Goal: Information Seeking & Learning: Learn about a topic

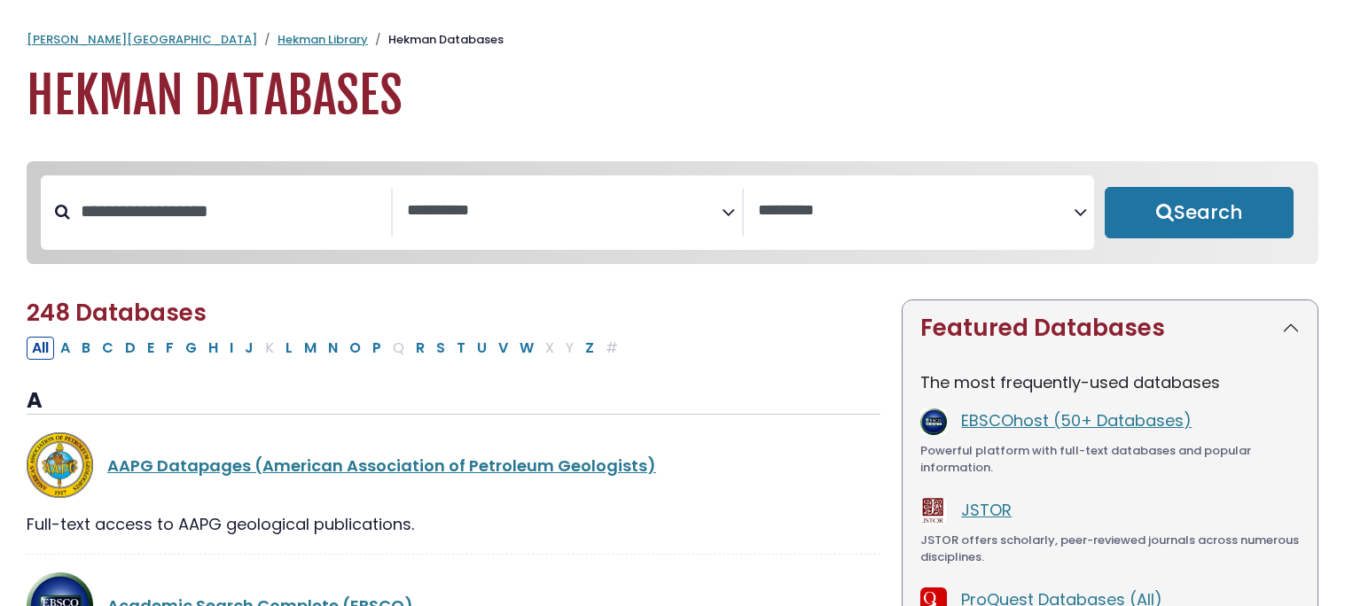
select select "Database Subject Filter"
select select "Database Vendors Filter"
click at [439, 349] on button "S" at bounding box center [441, 348] width 20 height 23
select select "Database Subject Filter"
select select "Database Vendors Filter"
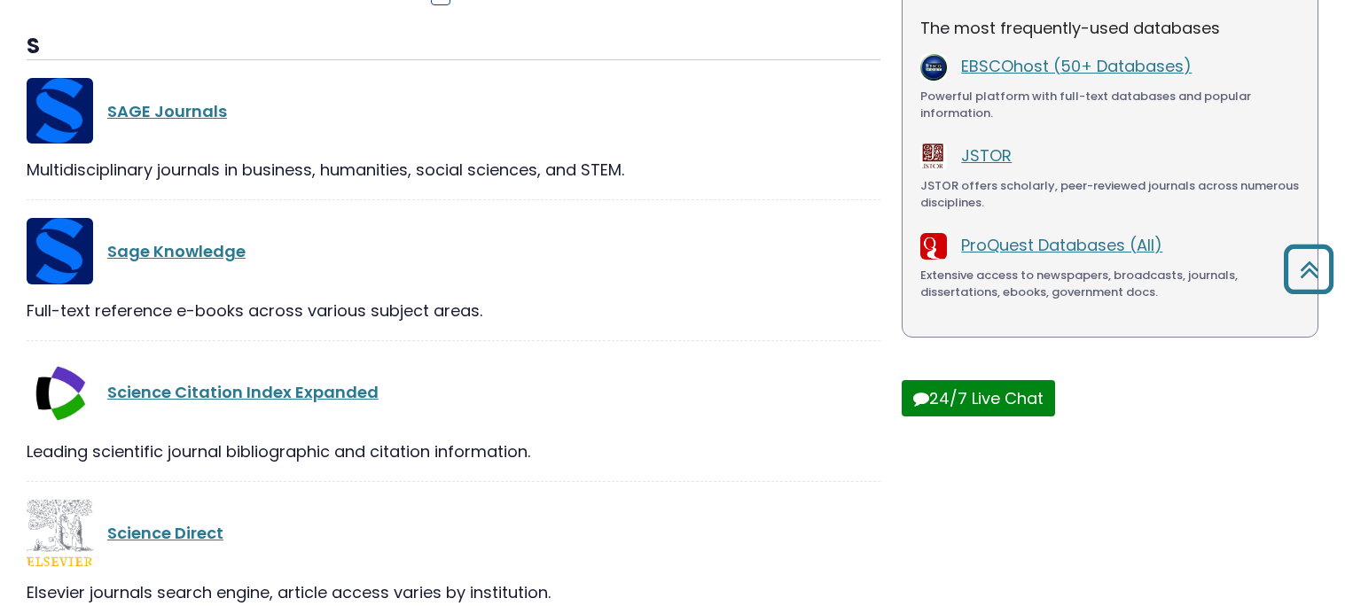
scroll to position [361, 0]
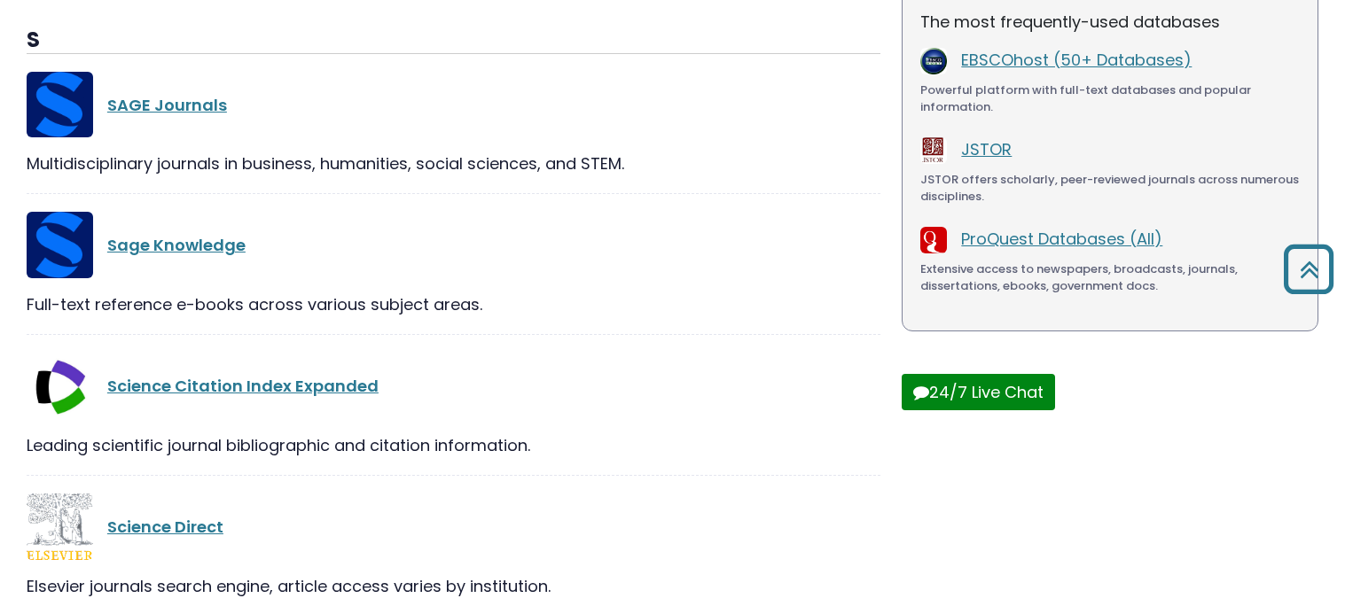
click at [545, 418] on div "Science Citation Index Expanded" at bounding box center [454, 386] width 854 height 66
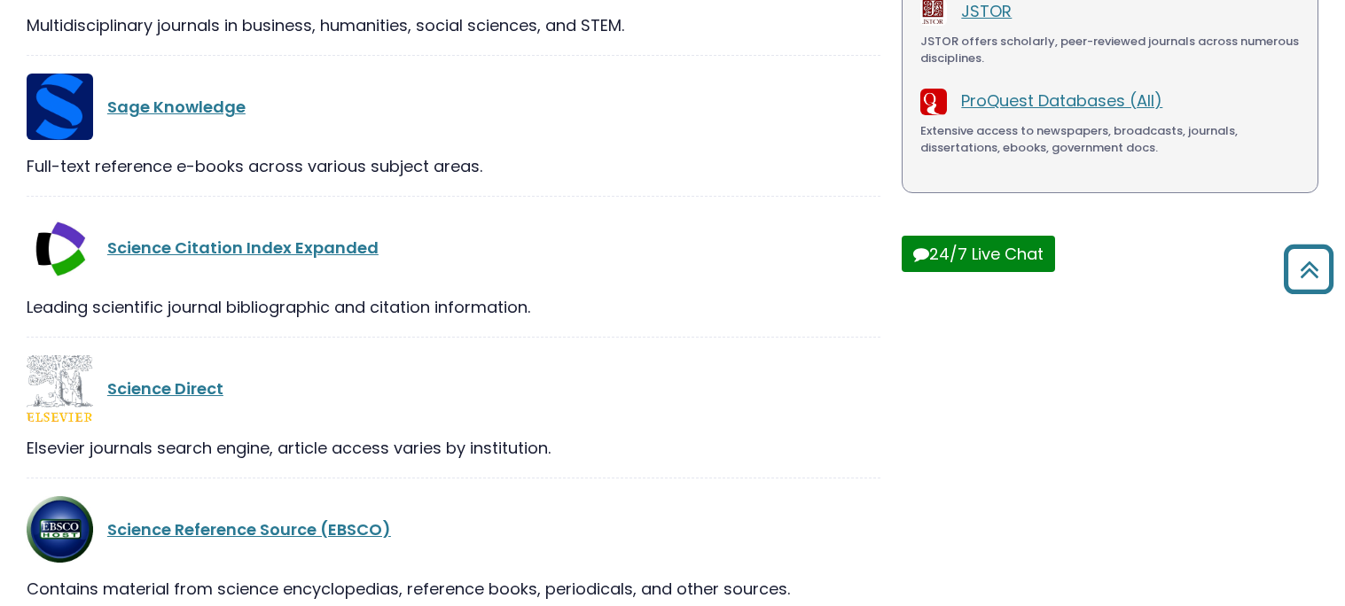
scroll to position [502, 0]
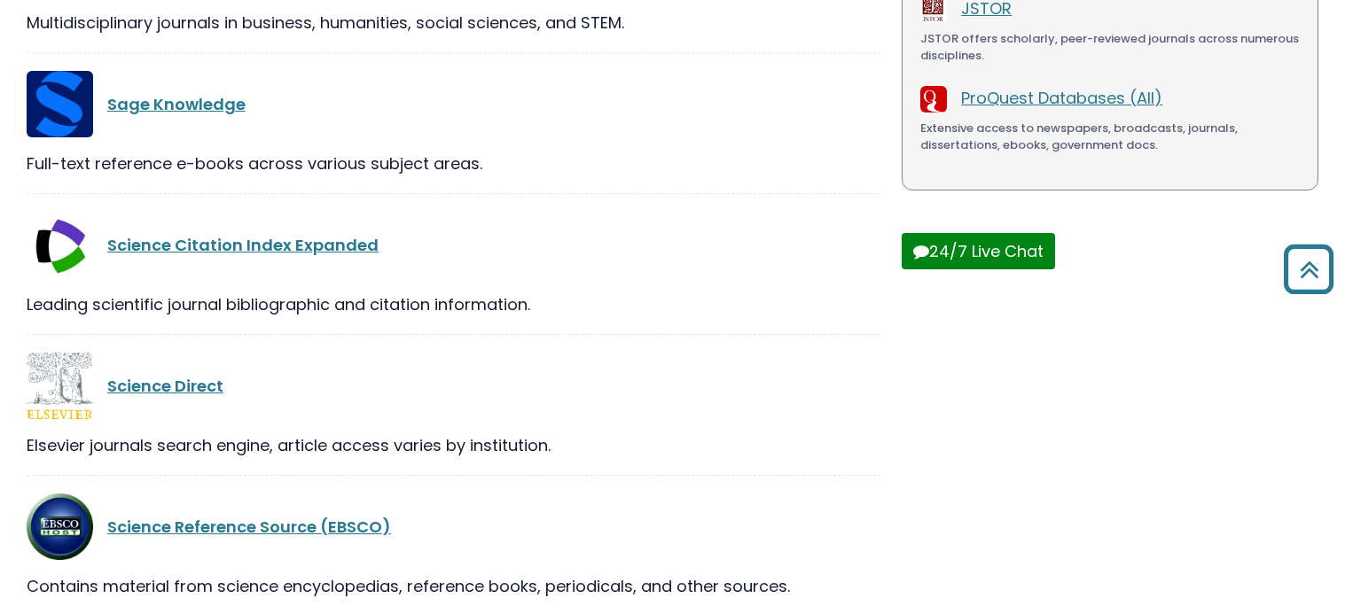
click at [545, 418] on div "Science Direct" at bounding box center [454, 386] width 854 height 66
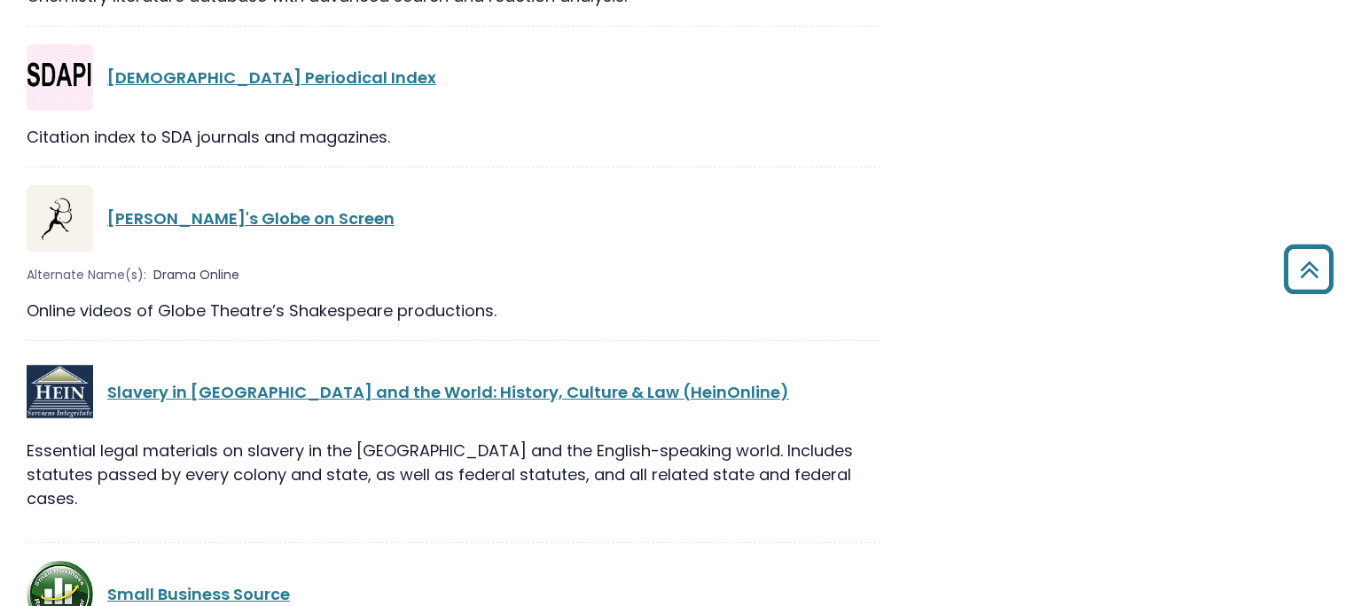
scroll to position [0, 0]
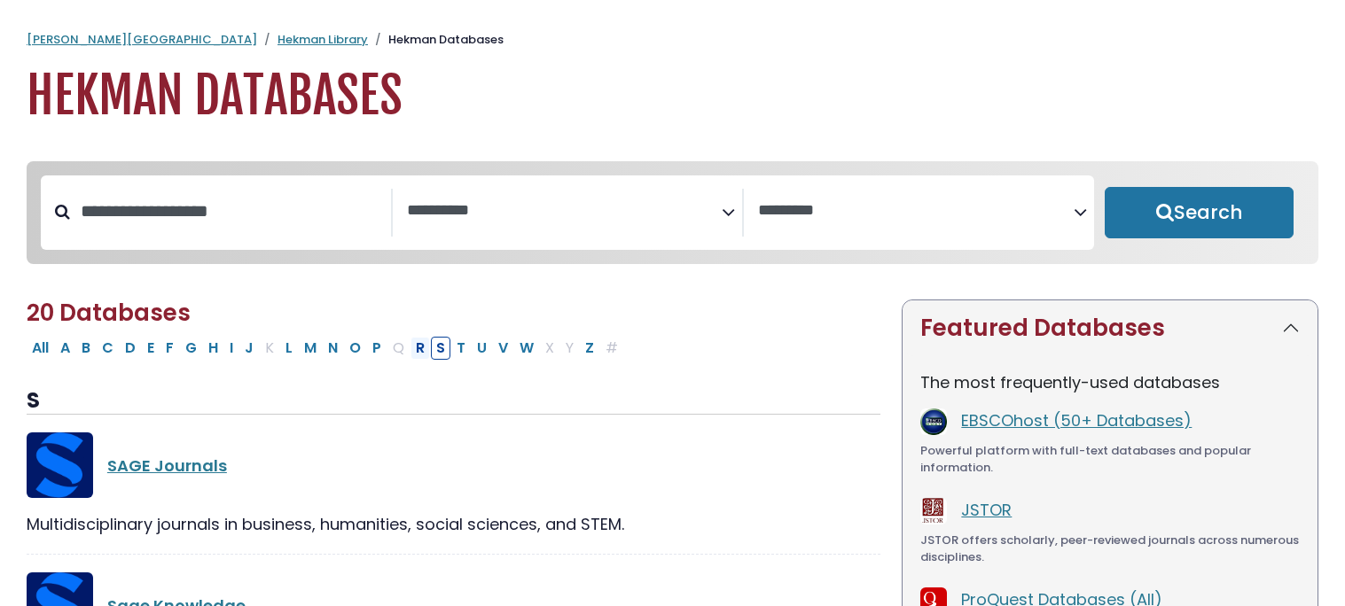
click at [418, 349] on button "R" at bounding box center [420, 348] width 20 height 23
select select "Database Subject Filter"
select select "Database Vendors Filter"
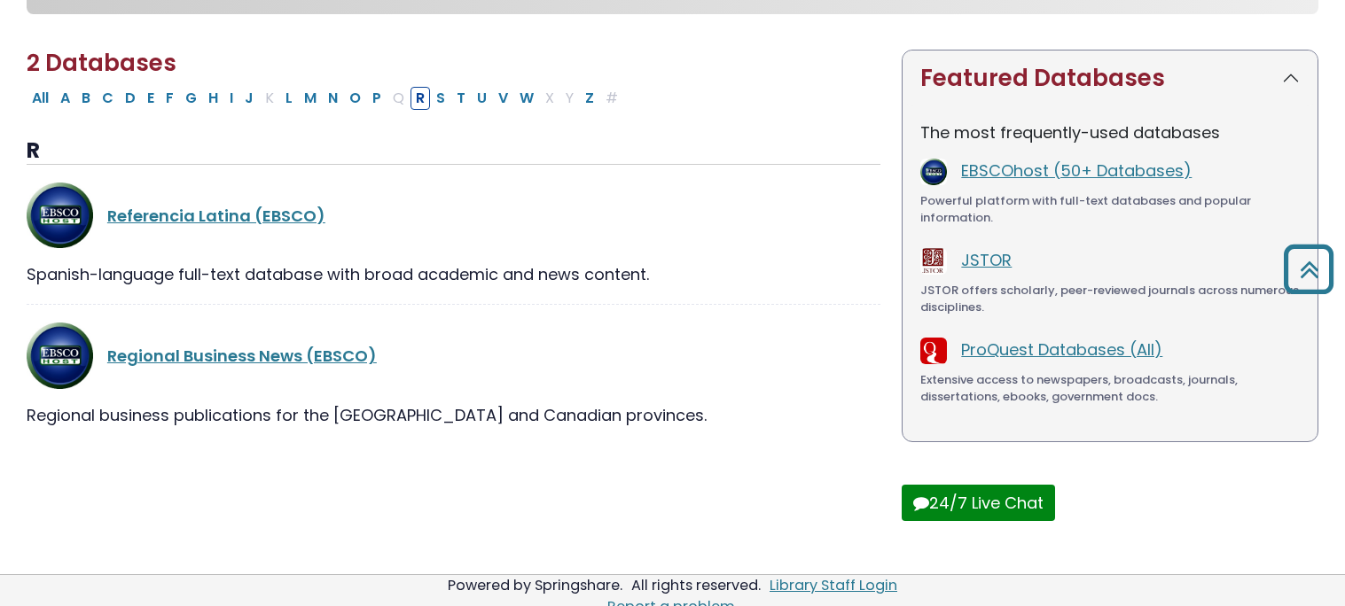
scroll to position [248, 0]
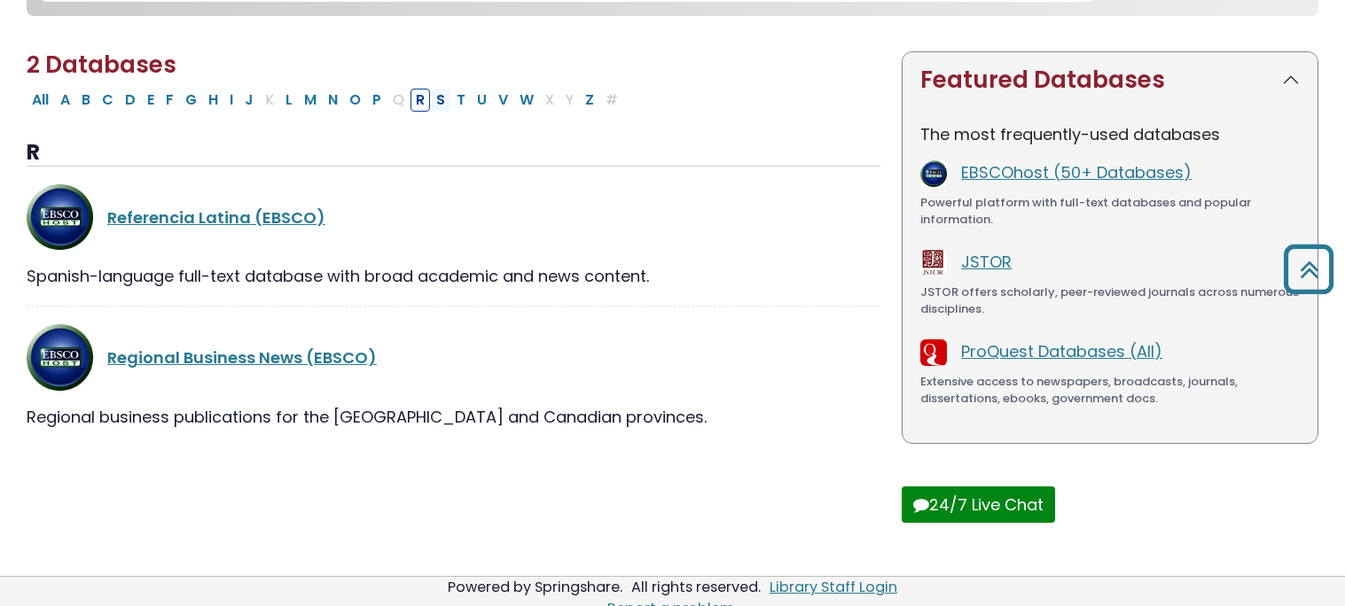
click at [441, 105] on button "S" at bounding box center [441, 100] width 20 height 23
select select "Database Subject Filter"
select select "Database Vendors Filter"
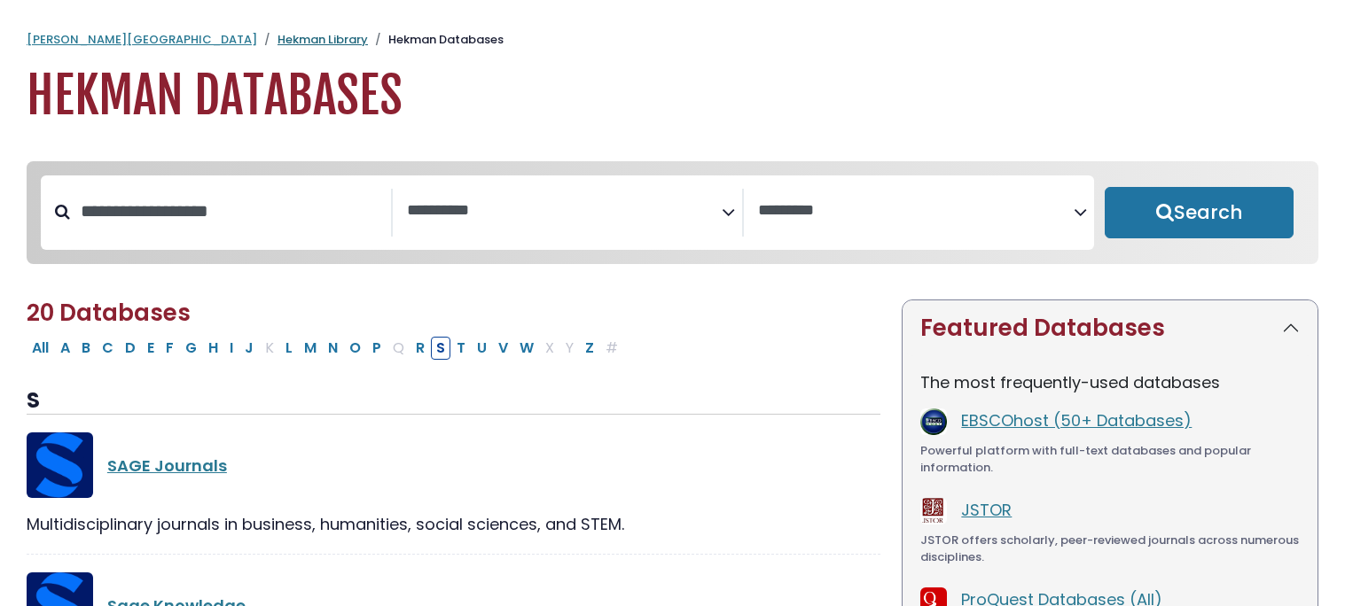
click at [277, 40] on link "Hekman Library" at bounding box center [322, 39] width 90 height 17
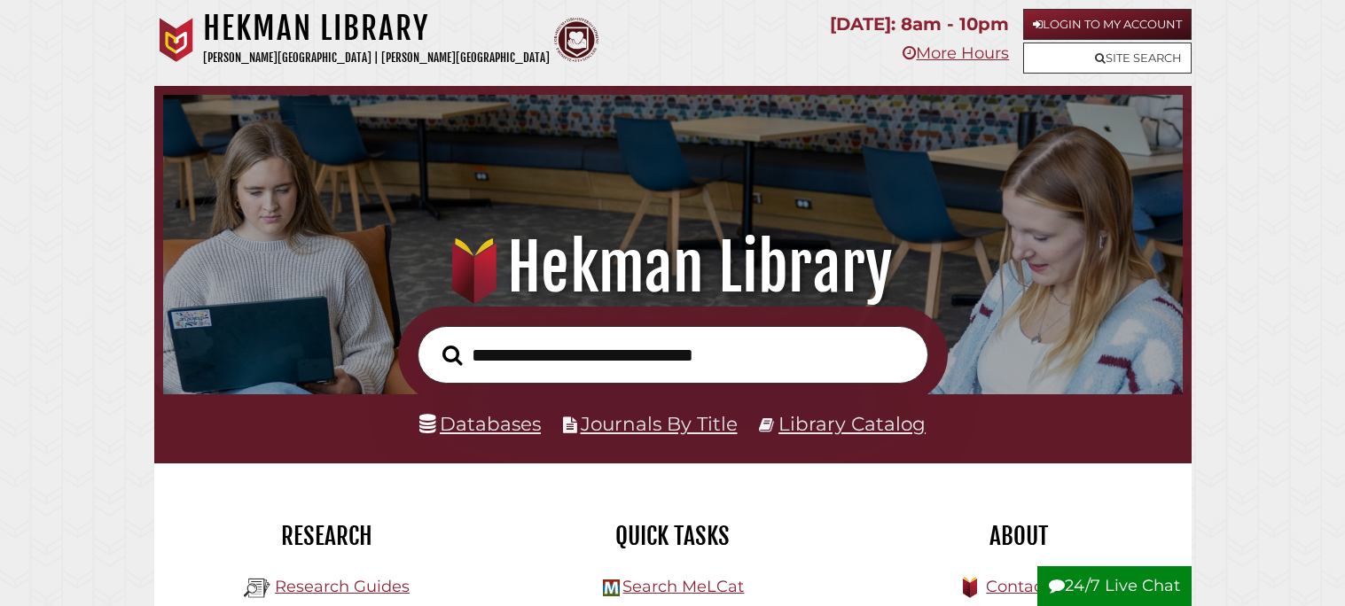
scroll to position [336, 1010]
type input "****"
type input "**********"
click at [434, 340] on button "Search" at bounding box center [453, 355] width 38 height 31
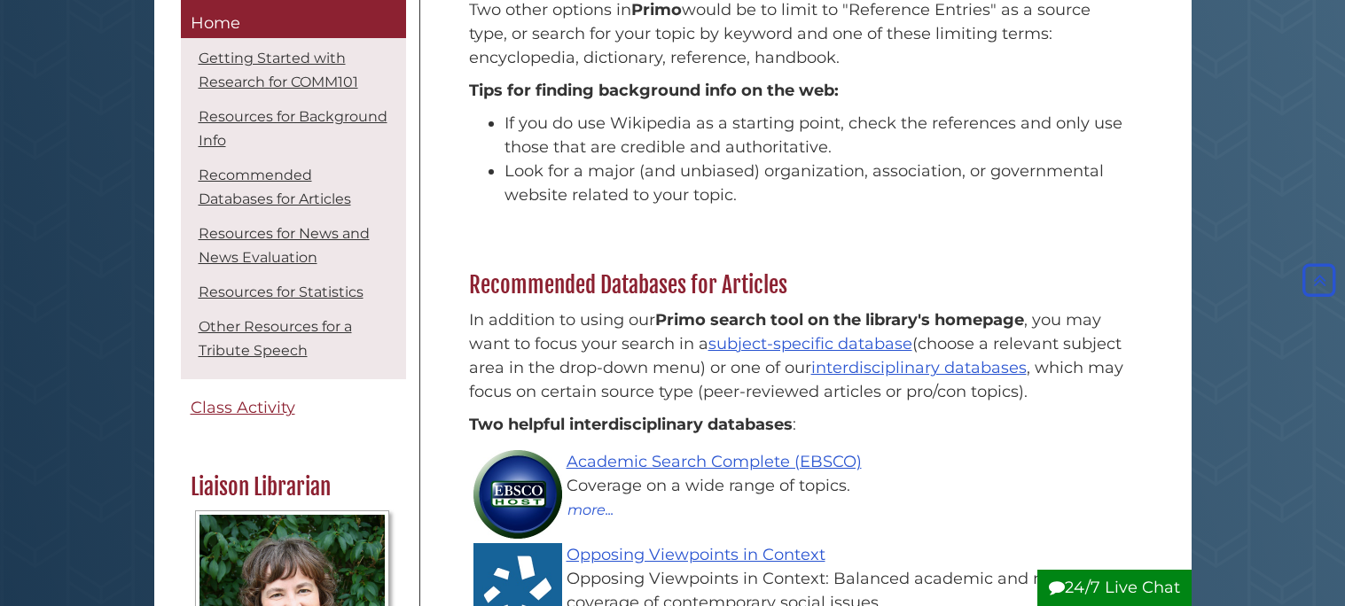
scroll to position [862, 0]
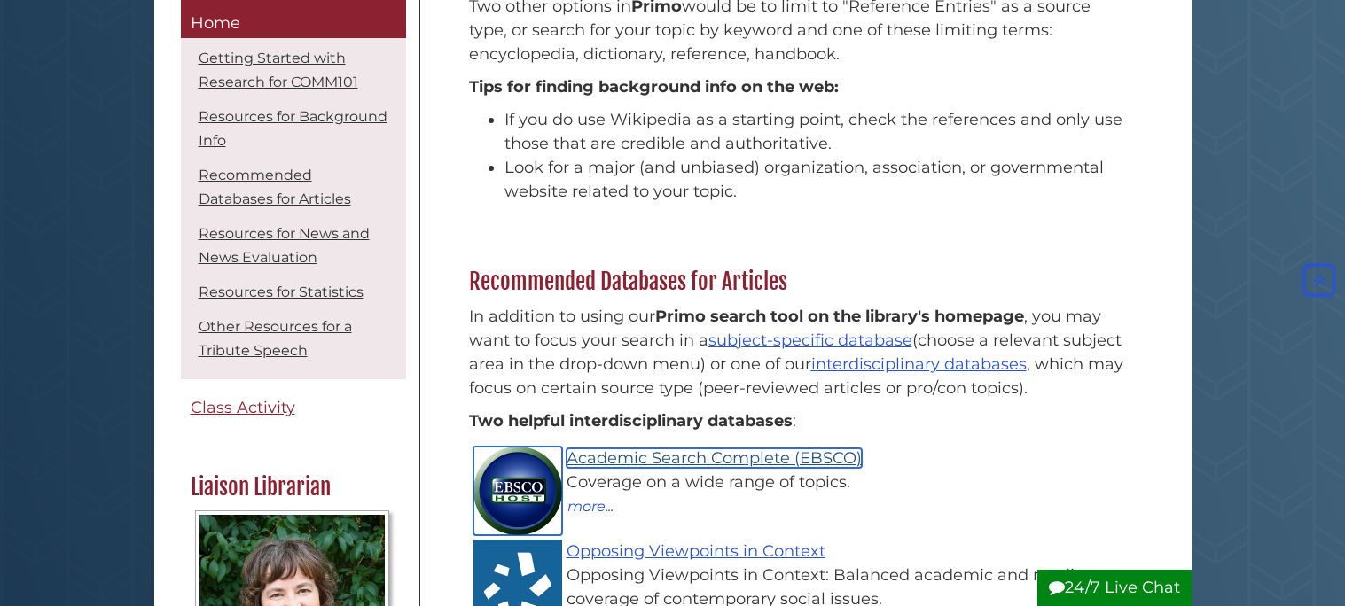
click at [646, 462] on link "Academic Search Complete (EBSCO)" at bounding box center [713, 459] width 295 height 20
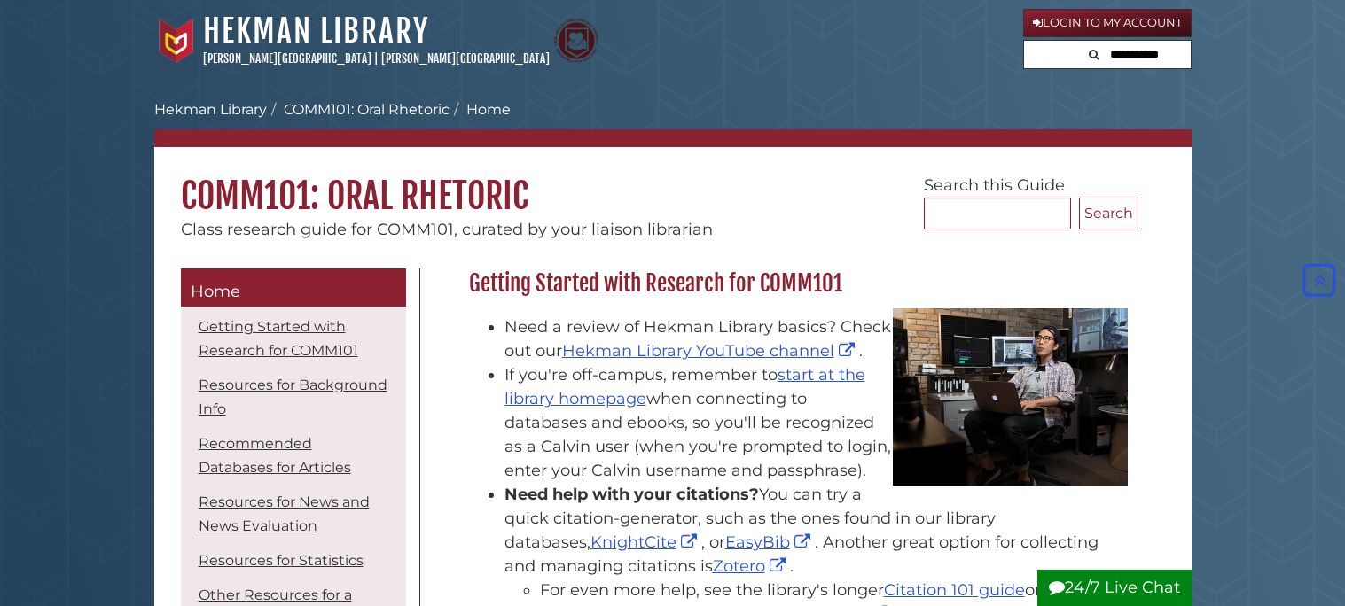
scroll to position [862, 0]
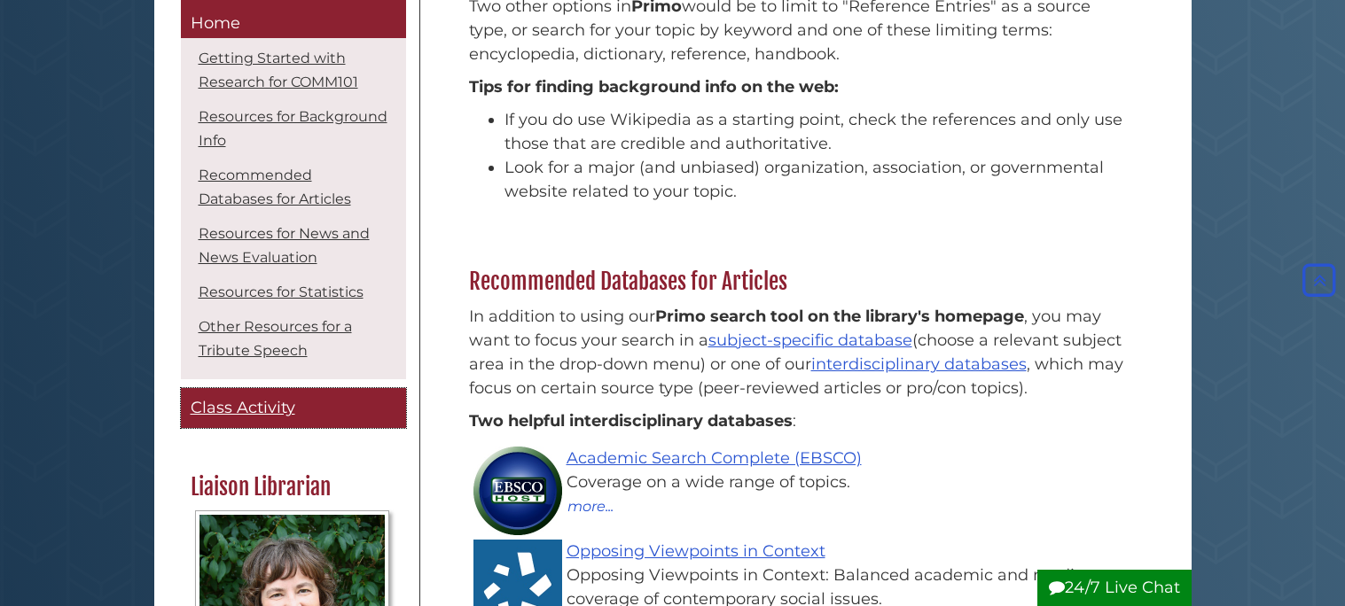
click at [256, 423] on link "Class Activity" at bounding box center [293, 409] width 225 height 40
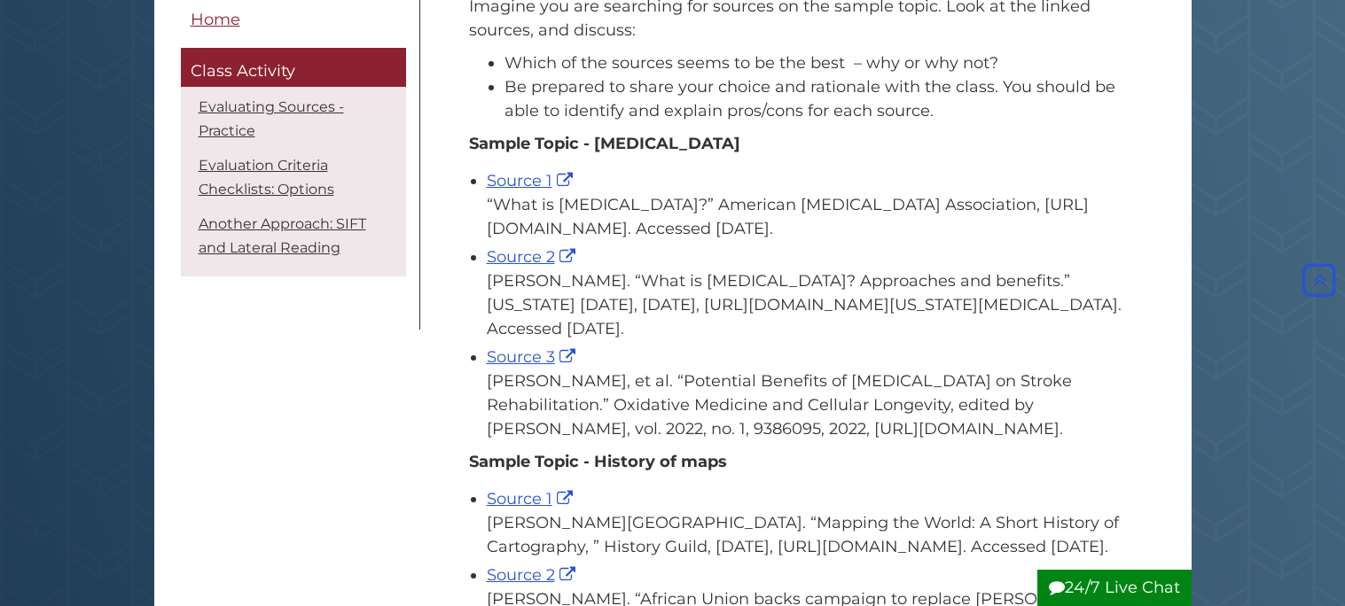
scroll to position [310, 0]
click at [323, 113] on link "Evaluating Sources - Practice" at bounding box center [271, 118] width 145 height 41
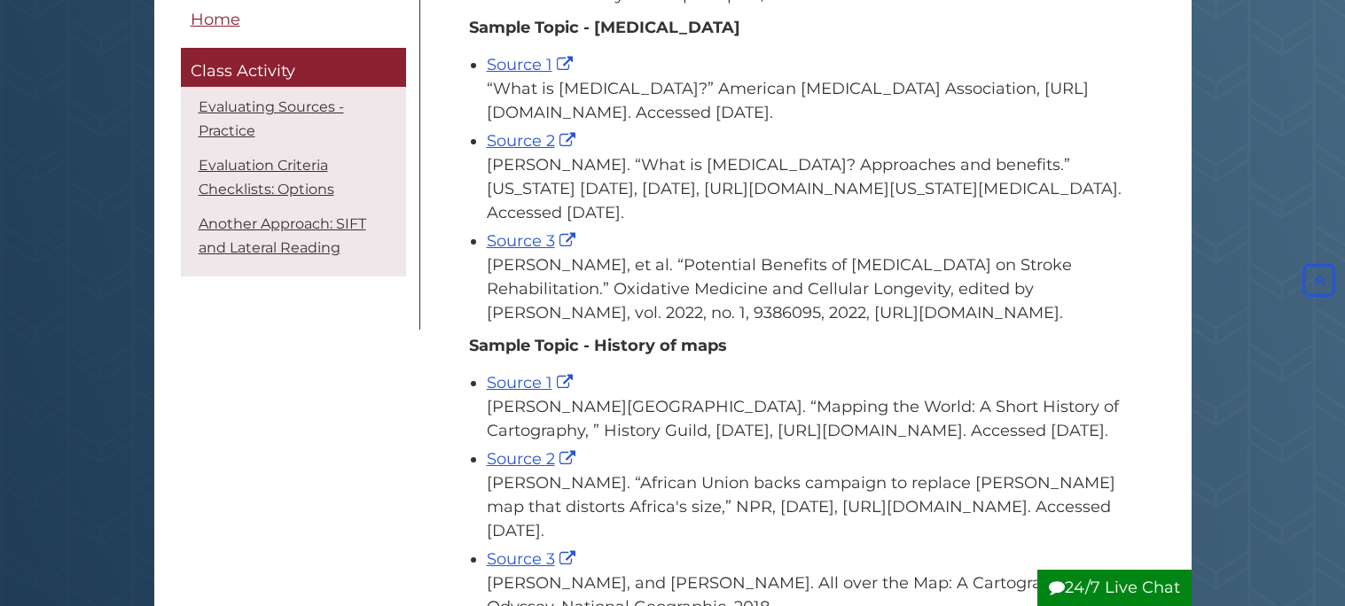
scroll to position [432, 0]
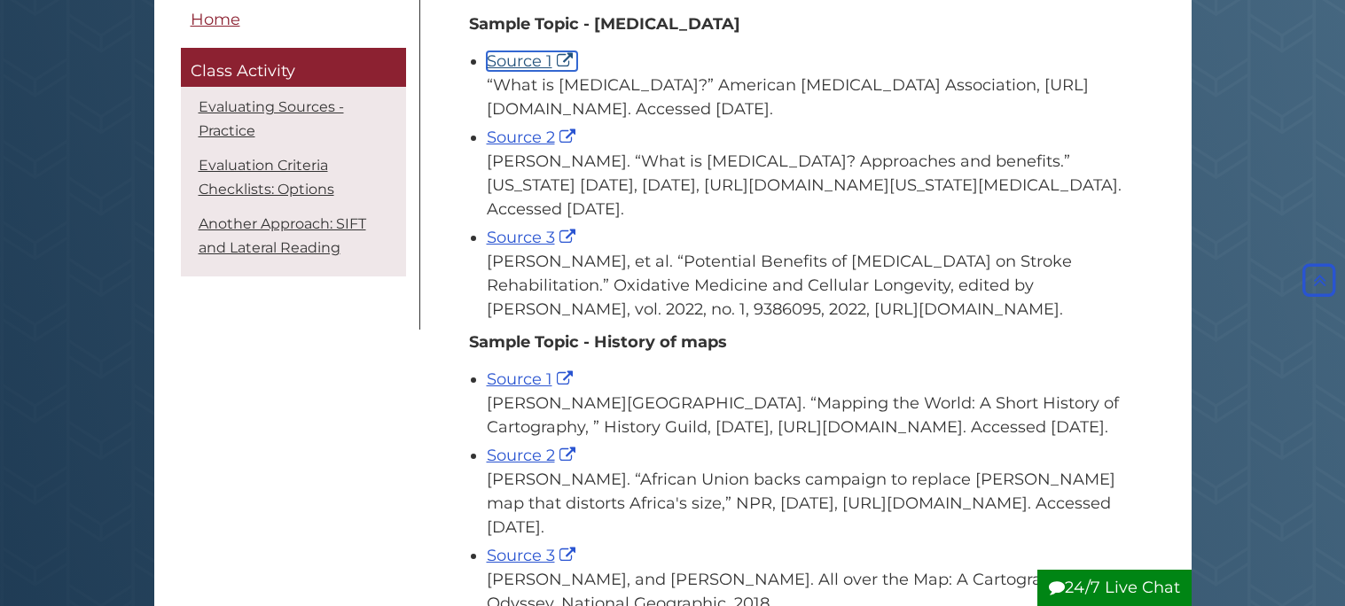
click at [525, 59] on link "Source 1" at bounding box center [532, 61] width 90 height 20
click at [524, 138] on link "Source 2" at bounding box center [533, 138] width 93 height 20
click at [520, 231] on link "Source 3" at bounding box center [533, 238] width 93 height 20
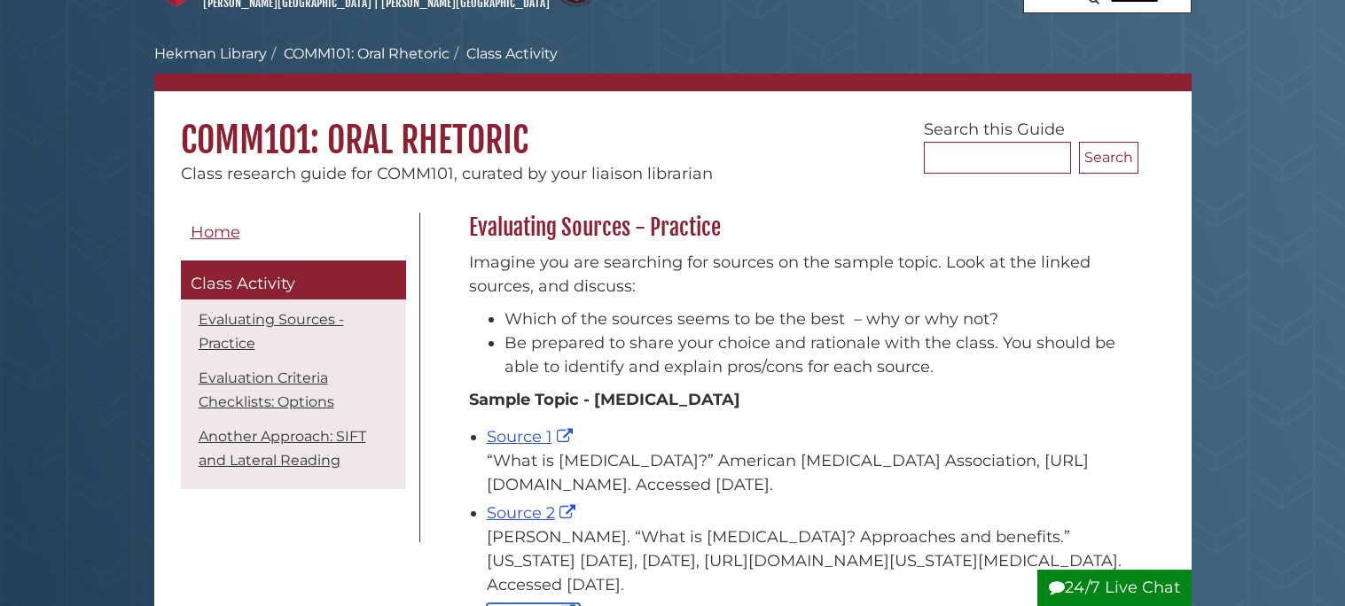
scroll to position [59, 0]
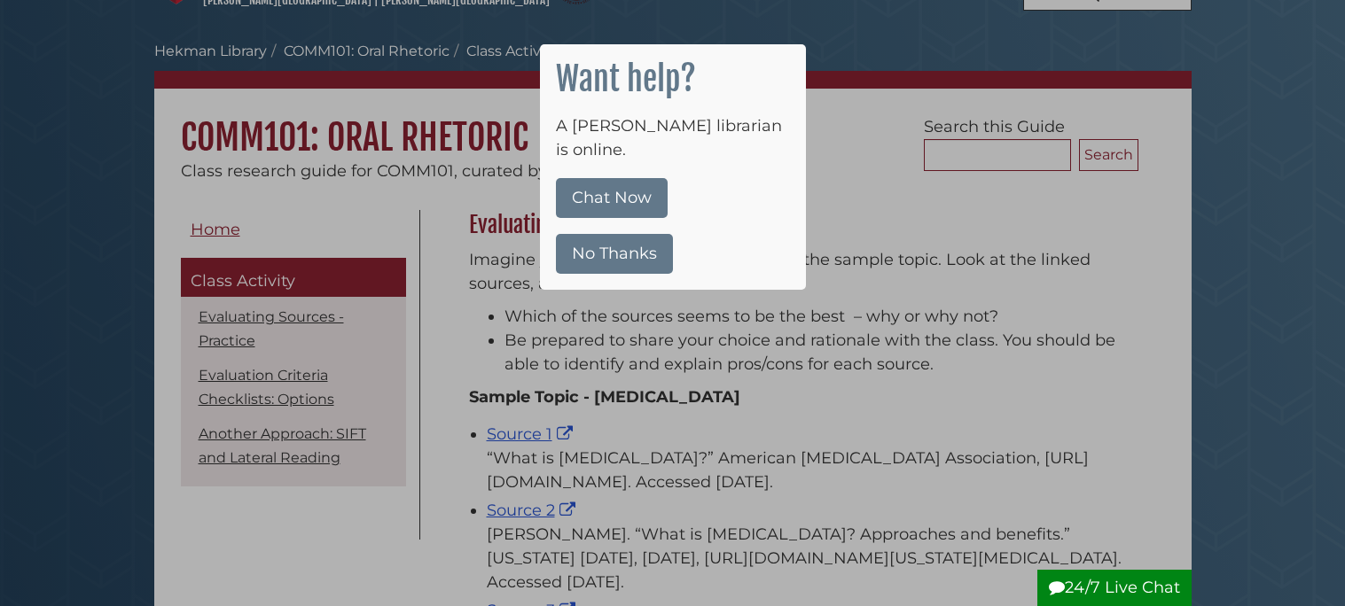
click at [620, 234] on button "No Thanks" at bounding box center [614, 254] width 117 height 40
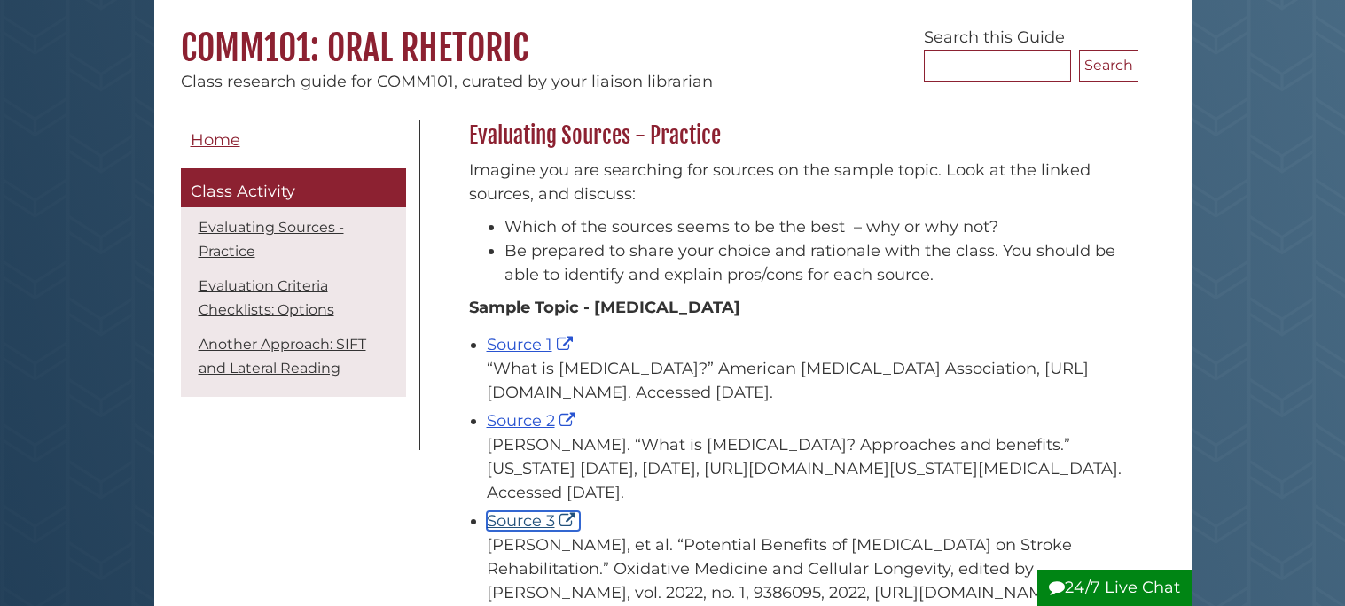
scroll to position [0, 0]
